Goal: Task Accomplishment & Management: Use online tool/utility

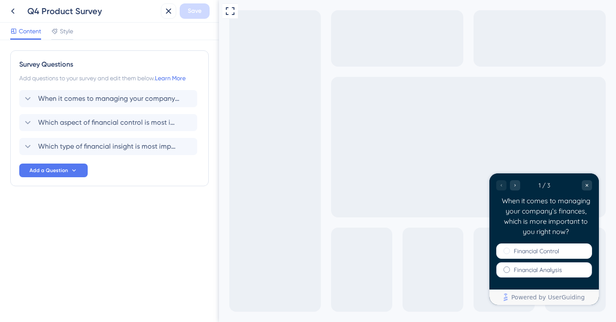
click at [526, 267] on label "Financial Analysis" at bounding box center [538, 270] width 48 height 9
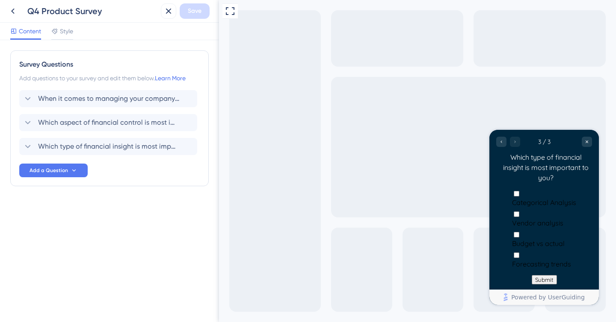
click at [532, 239] on span "Budget vs actual" at bounding box center [538, 243] width 53 height 9
checkbox input "true"
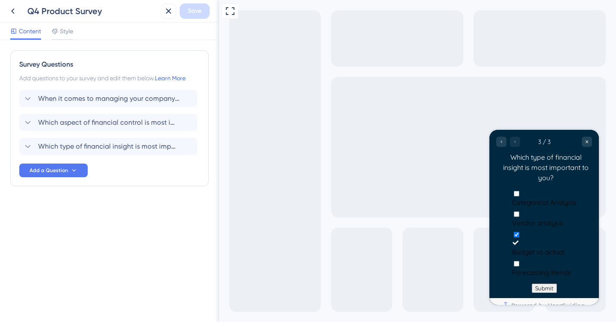
click at [535, 269] on span "Forecasting trends" at bounding box center [541, 273] width 59 height 9
checkbox input "true"
click at [537, 292] on button "Submit" at bounding box center [544, 296] width 25 height 9
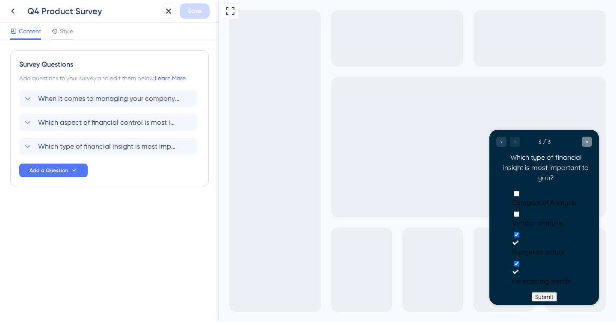
click at [584, 144] on icon "Close survey" at bounding box center [586, 141] width 5 height 5
click at [15, 9] on icon at bounding box center [13, 11] width 10 height 10
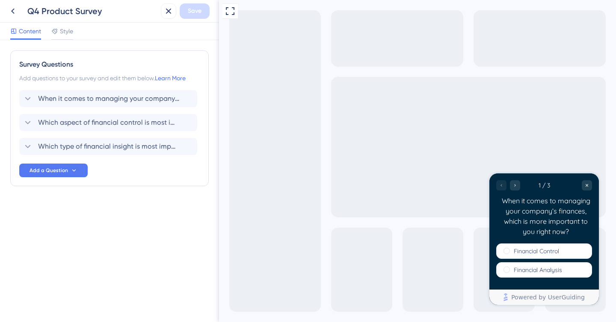
click at [20, 7] on div "Q4 Product Survey" at bounding box center [81, 10] width 152 height 15
click at [15, 6] on icon at bounding box center [13, 11] width 10 height 10
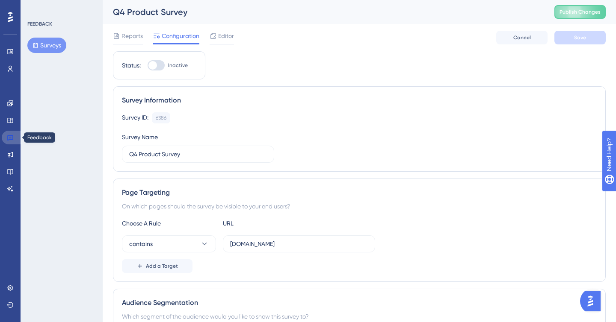
click at [12, 140] on icon at bounding box center [10, 137] width 7 height 7
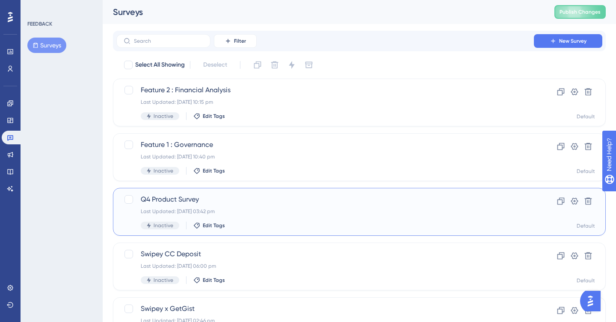
click at [241, 218] on div "Q4 Product Survey Last Updated: [DATE] 03:42 pm Inactive Edit Tags" at bounding box center [325, 212] width 369 height 35
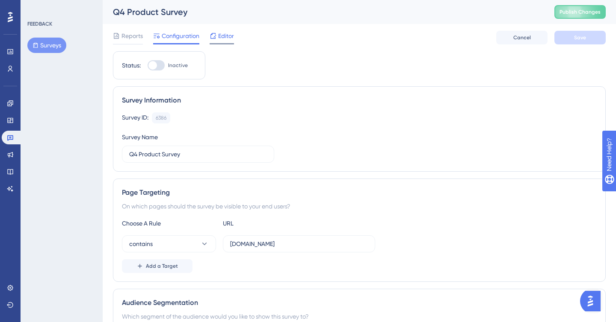
click at [219, 40] on span "Editor" at bounding box center [226, 36] width 16 height 10
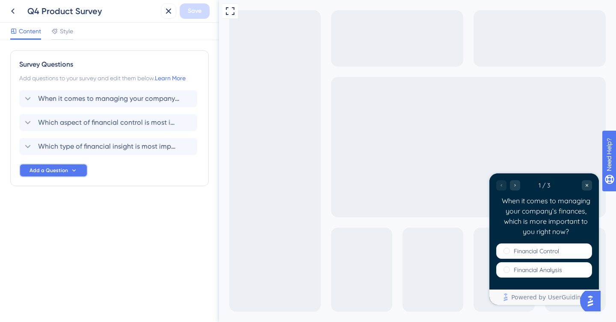
click at [60, 174] on button "Add a Question" at bounding box center [53, 171] width 68 height 14
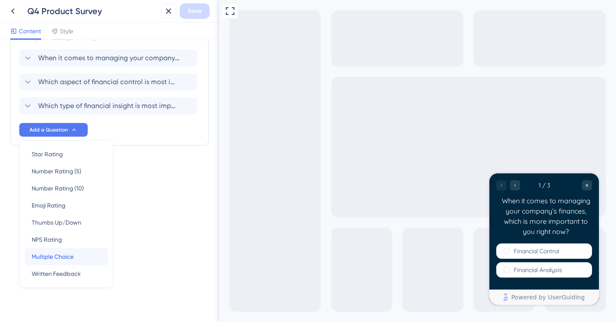
click at [78, 259] on div "Multiple Choice Multiple Choice" at bounding box center [66, 256] width 69 height 17
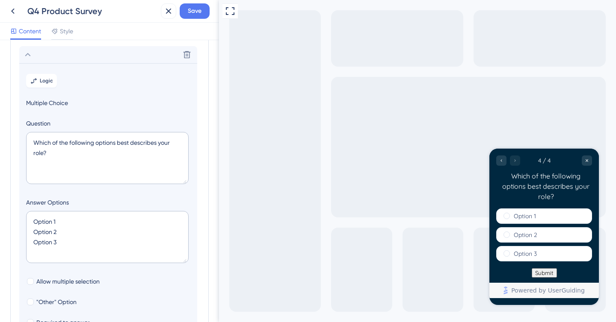
scroll to position [122, 0]
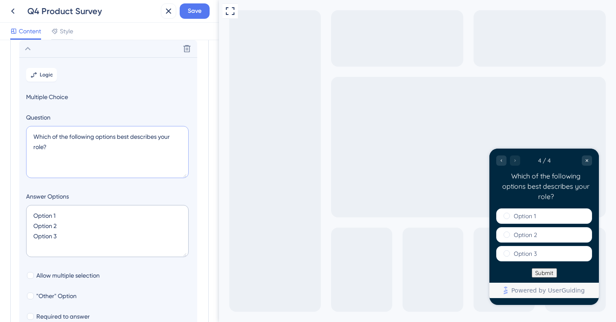
click at [105, 165] on textarea "Which of the following options best describes your role?" at bounding box center [107, 152] width 162 height 52
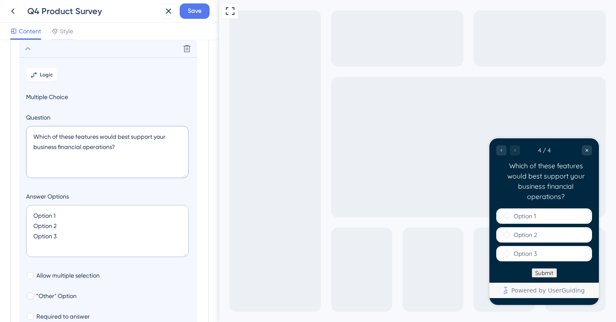
type textarea "Which of these features would best support your business financial operations?"
click at [80, 230] on textarea "Option 1 Option 2 Option 3" at bounding box center [107, 231] width 162 height 52
type input "-4"
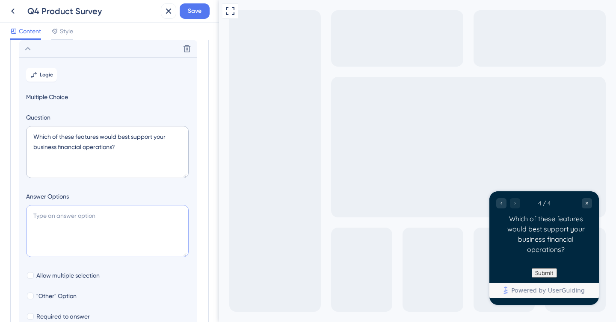
type textarea "I"
type input "40"
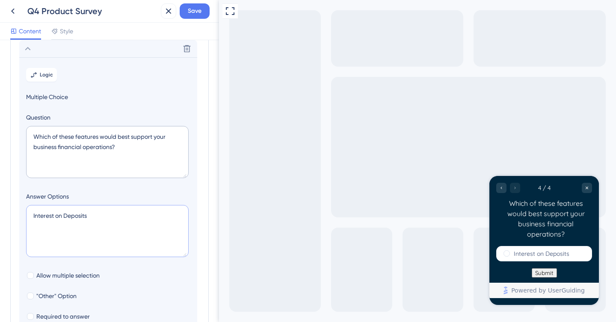
type textarea "Interest on Deposits C"
type input "84"
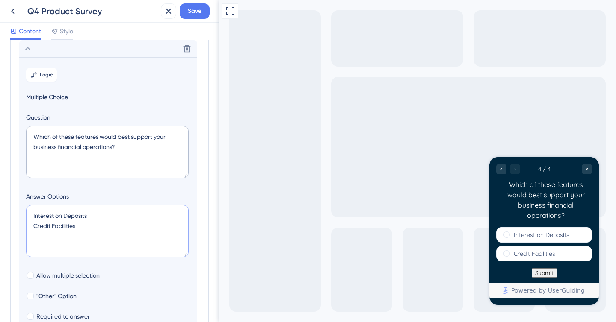
type textarea "Interest on Deposits Credit Facilities E"
type input "128"
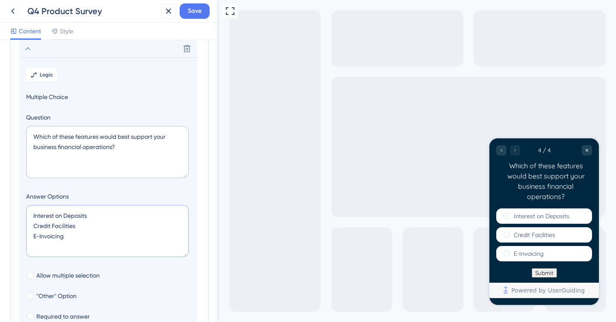
type textarea "Interest on Deposits Credit Facilities E-Invoicing S"
type input "172"
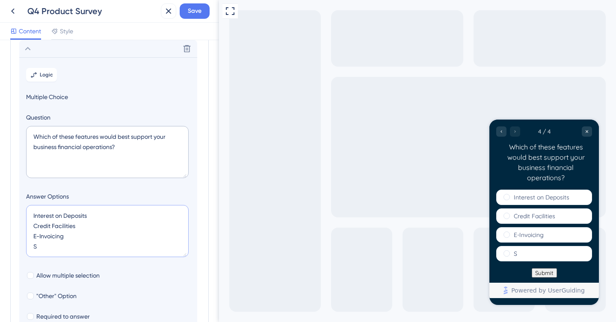
type textarea "Interest on Deposits Credit Facilities E-Invoicing"
type input "128"
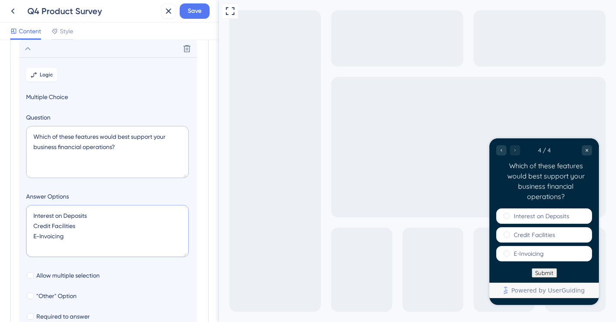
type textarea "Interest on Deposits Credit Facilities E-Invoicing D"
type input "172"
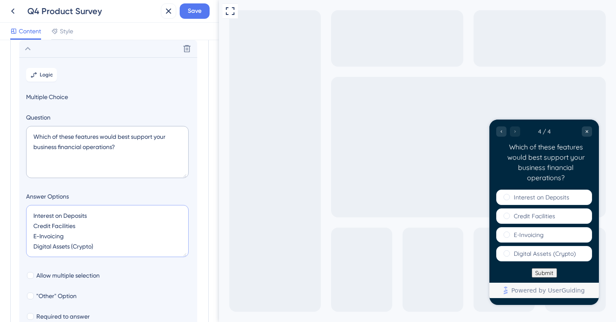
drag, startPoint x: 71, startPoint y: 238, endPoint x: 24, endPoint y: 238, distance: 46.2
click at [24, 238] on section "Logic Multiple Choice Question Which of these features would best support your …" at bounding box center [108, 213] width 178 height 313
type textarea "Interest on Deposits Credit Facilities Digital Assets (Crypto)"
type input "128"
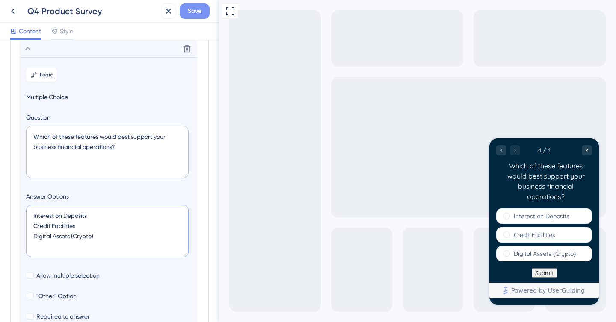
type textarea "Interest on Deposits Credit Facilities Digital Assets (Crypto)"
click at [201, 13] on span "Save" at bounding box center [195, 11] width 14 height 10
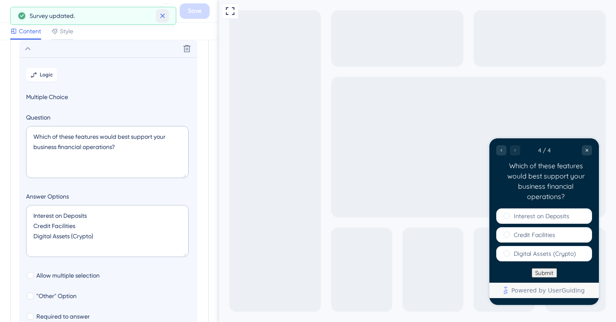
click at [164, 17] on icon at bounding box center [162, 16] width 5 height 5
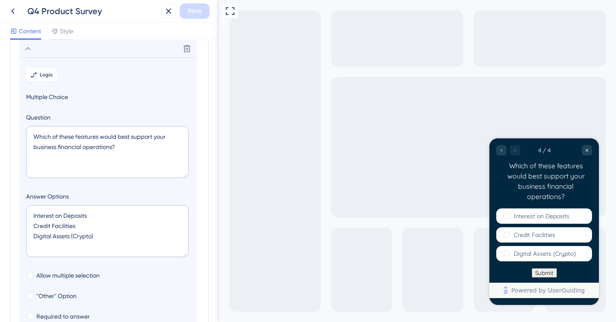
click at [2, 12] on div "Q4 Product Survey Save" at bounding box center [109, 11] width 219 height 23
click at [20, 12] on button at bounding box center [12, 10] width 15 height 15
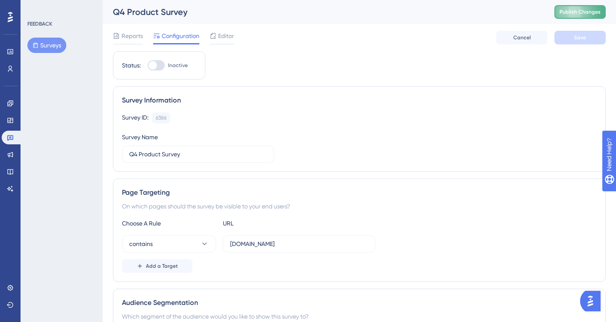
click at [577, 12] on span "Publish Changes" at bounding box center [579, 12] width 41 height 7
click at [160, 63] on div at bounding box center [156, 65] width 17 height 10
click at [148, 65] on input "Inactive" at bounding box center [147, 65] width 0 height 0
checkbox input "true"
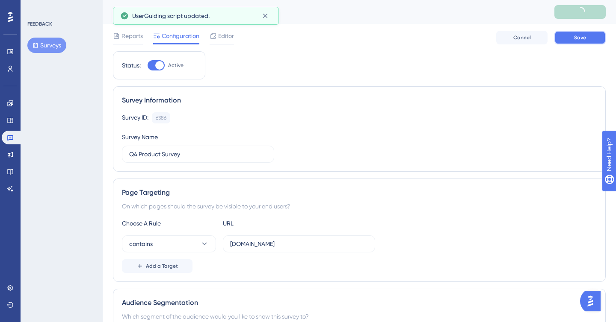
click at [571, 38] on button "Save" at bounding box center [579, 38] width 51 height 14
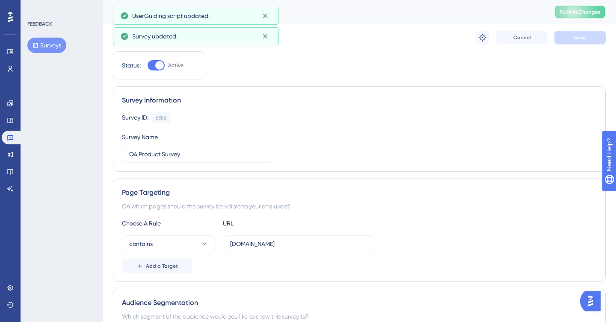
click at [573, 14] on span "Publish Changes" at bounding box center [579, 12] width 41 height 7
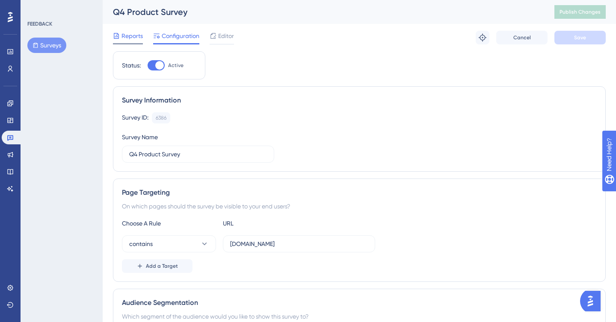
click at [126, 39] on span "Reports" at bounding box center [131, 36] width 21 height 10
